Goal: Information Seeking & Learning: Learn about a topic

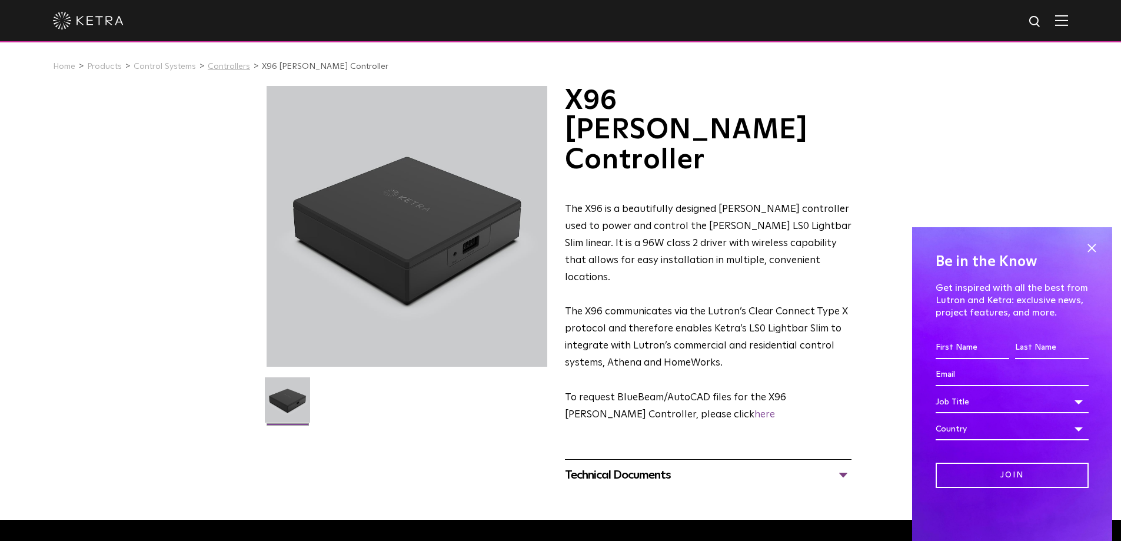
click at [234, 68] on link "Controllers" at bounding box center [229, 66] width 42 height 8
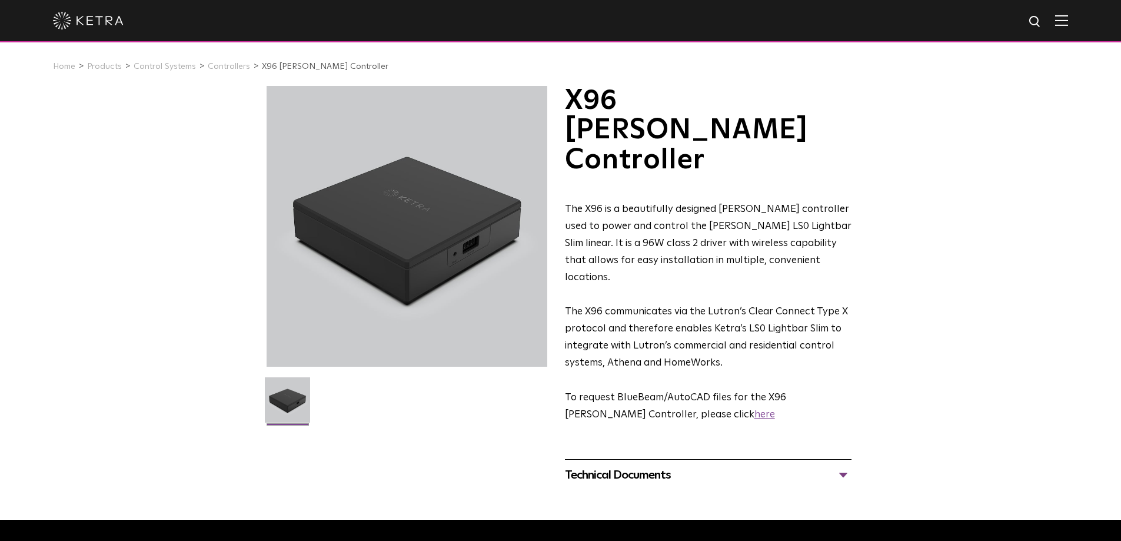
click at [754, 409] on link "here" at bounding box center [764, 414] width 21 height 10
